Goal: Find contact information: Find contact information

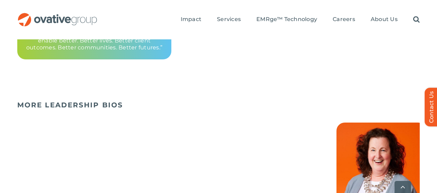
scroll to position [317, 0]
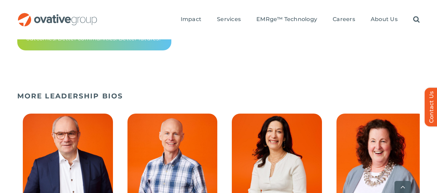
click at [151, 149] on span "2 / 10" at bounding box center [172, 175] width 101 height 135
